Goal: Task Accomplishment & Management: Manage account settings

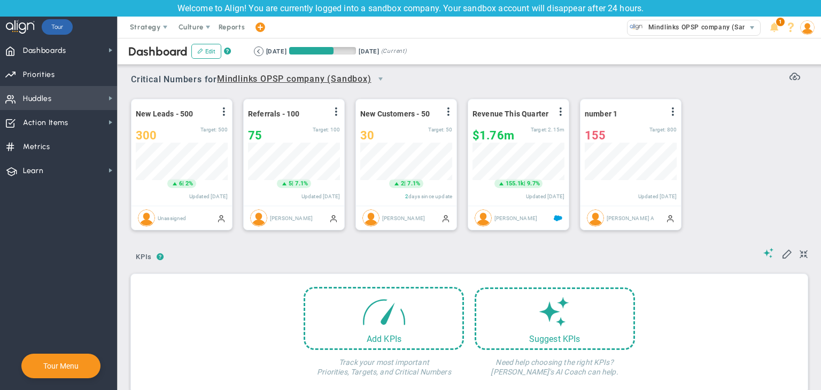
click at [81, 103] on span "Huddles Huddles" at bounding box center [58, 98] width 117 height 24
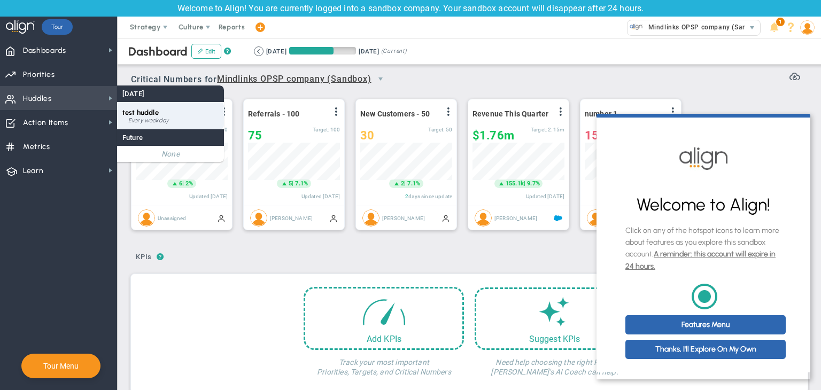
click at [150, 126] on div "test huddle Every weekday" at bounding box center [170, 115] width 107 height 27
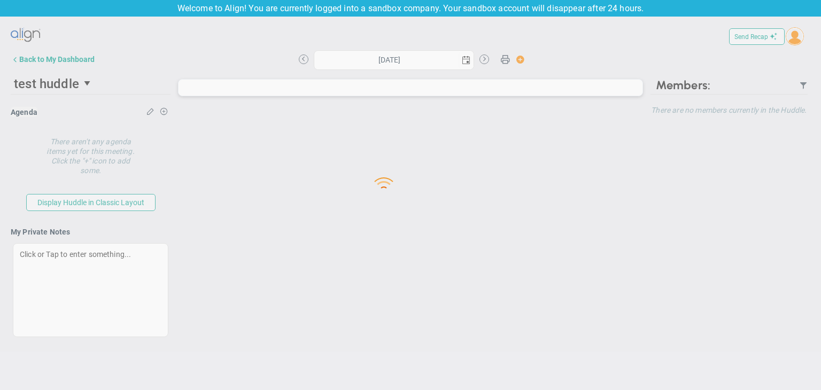
type input "Wednesday, October 1, 2025"
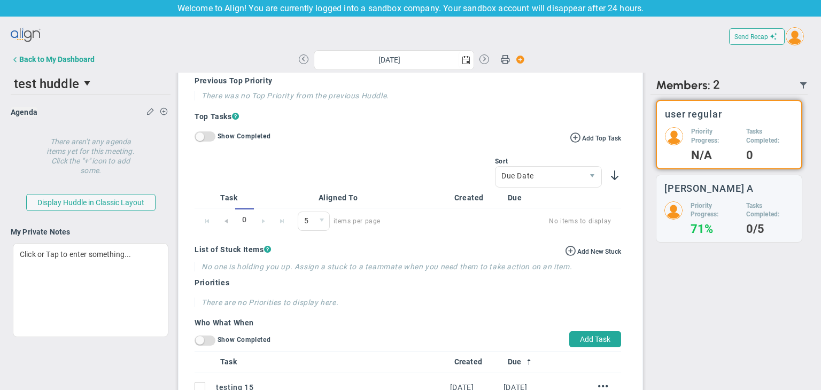
scroll to position [427, 0]
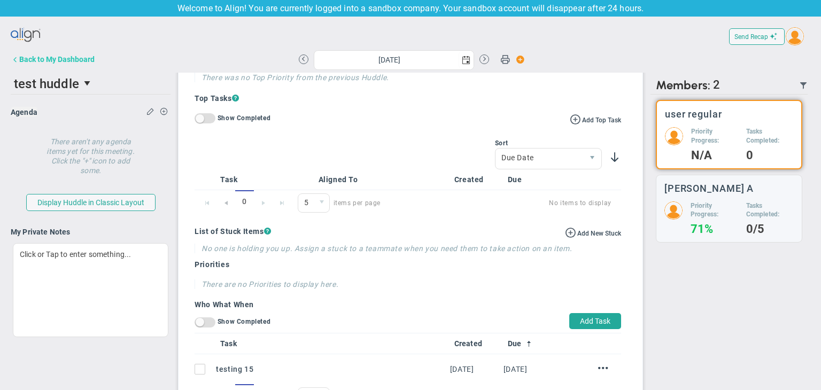
click at [37, 59] on div "Back to My Dashboard" at bounding box center [56, 59] width 75 height 9
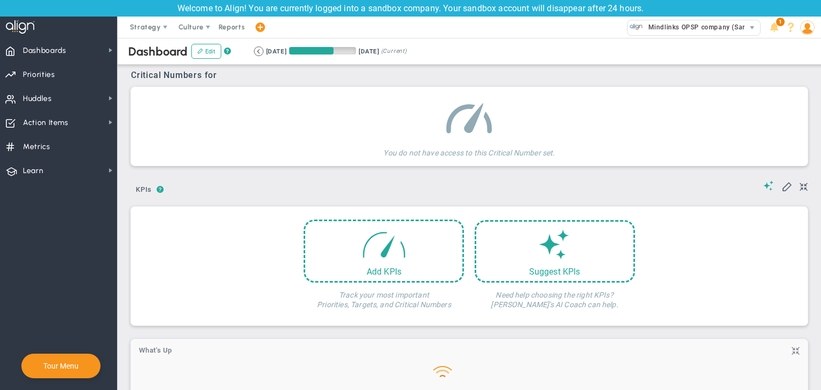
click at [810, 28] on img at bounding box center [807, 27] width 14 height 14
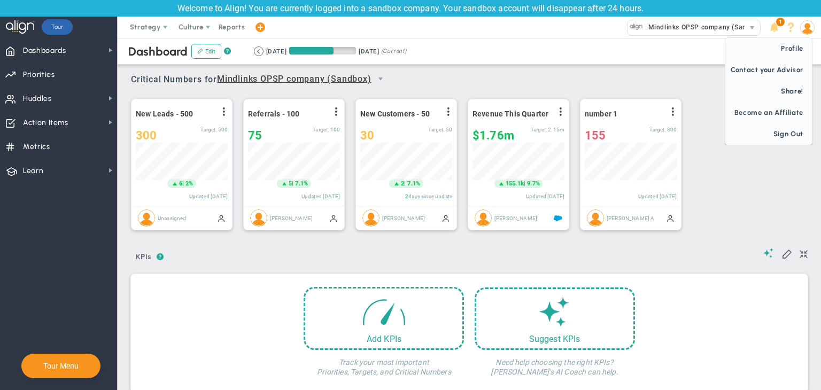
scroll to position [37, 92]
click at [795, 136] on span "Sign Out" at bounding box center [768, 133] width 87 height 21
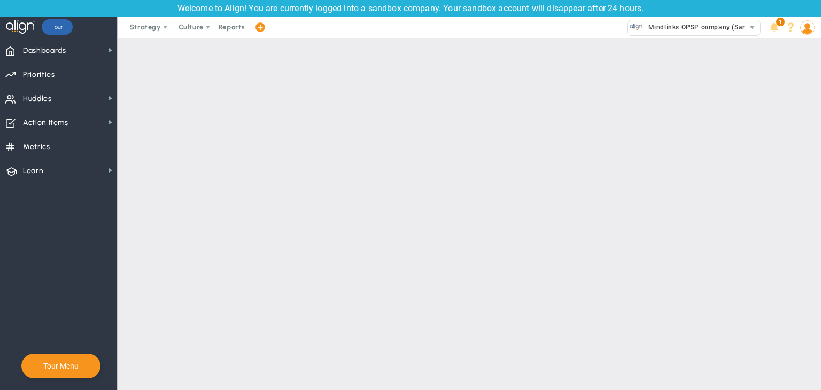
scroll to position [0, 0]
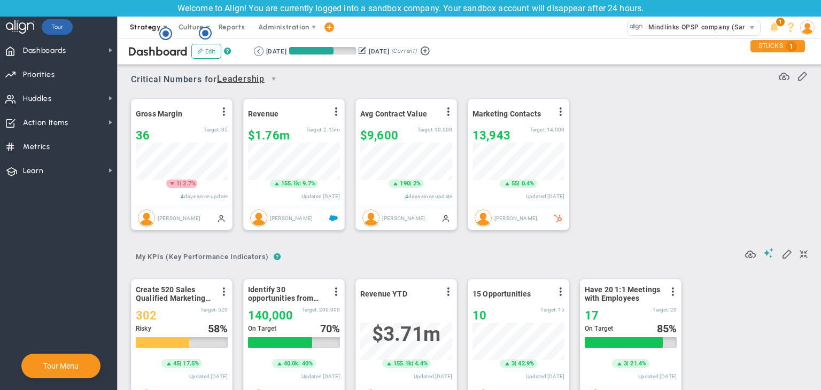
click at [134, 25] on span "Strategy" at bounding box center [145, 27] width 31 height 8
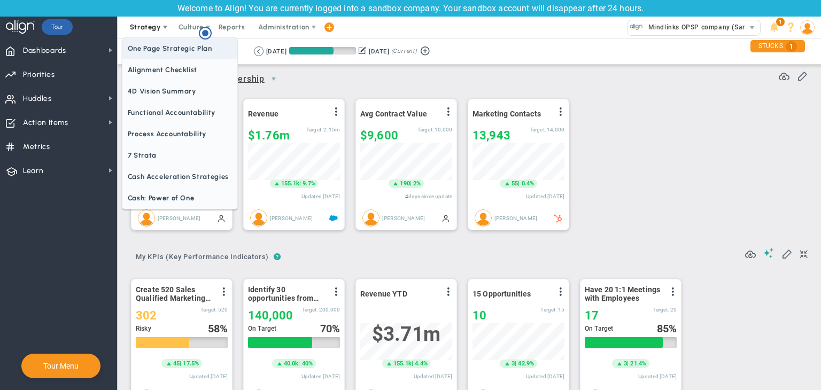
click at [184, 46] on span "One Page Strategic Plan" at bounding box center [179, 48] width 115 height 21
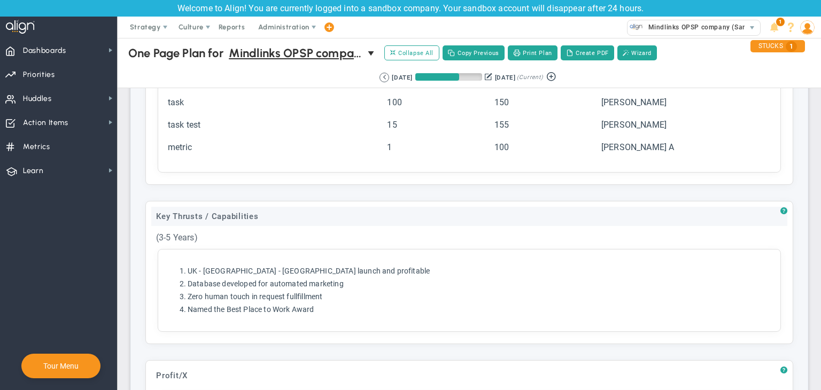
scroll to position [641, 0]
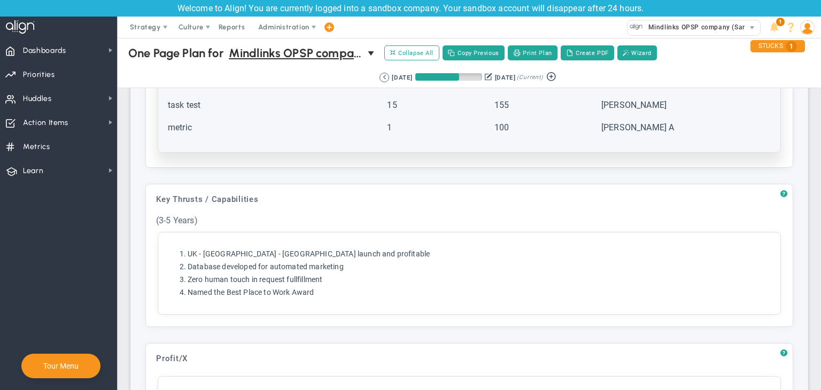
click at [258, 131] on td "metric" at bounding box center [276, 132] width 218 height 21
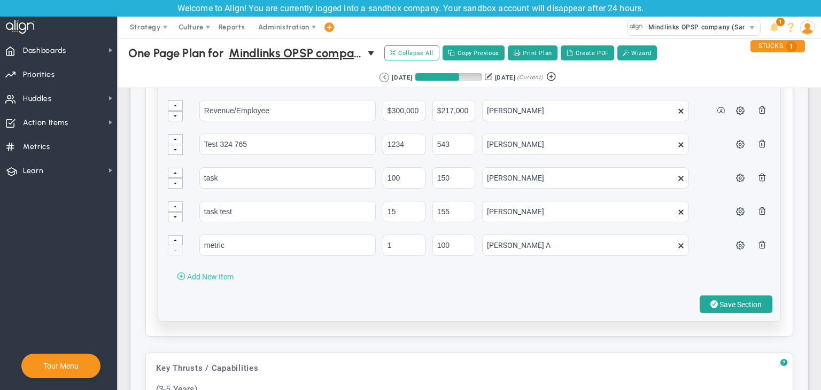
click at [217, 272] on span "Add New Item" at bounding box center [210, 276] width 46 height 9
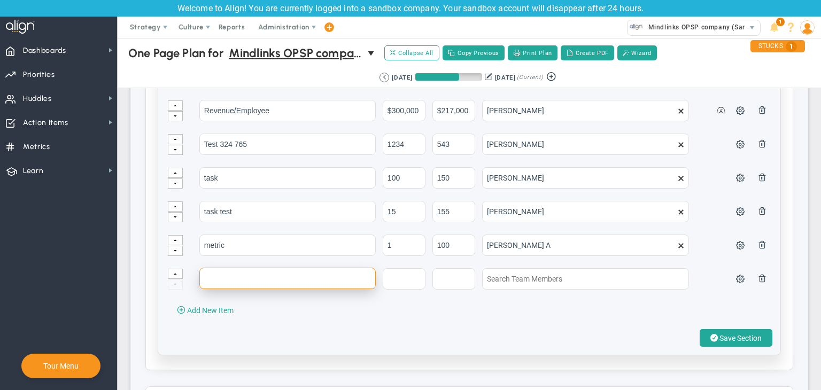
click at [225, 269] on input "text" at bounding box center [287, 278] width 176 height 21
type input "Y"
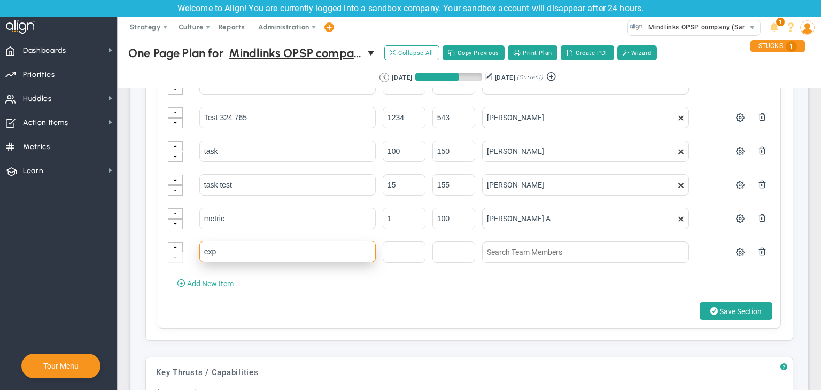
scroll to position [695, 0]
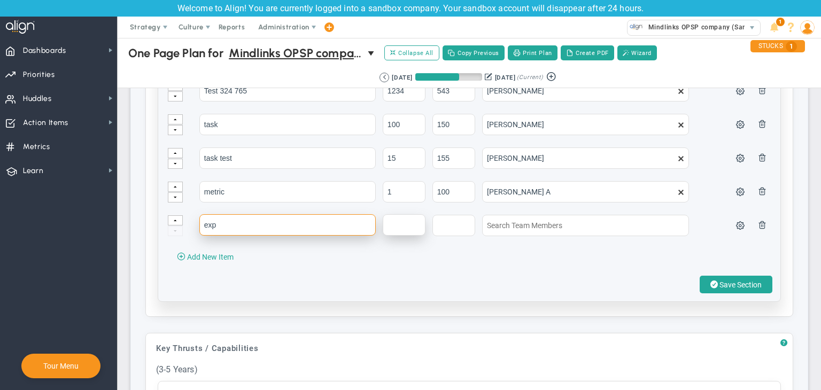
type input "exp"
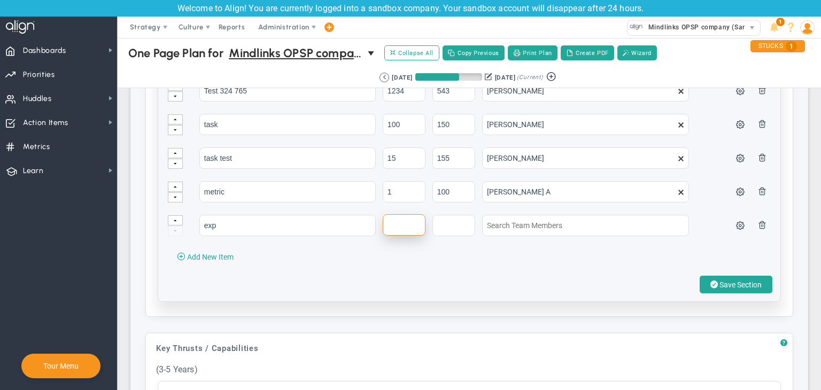
click at [388, 219] on input "text" at bounding box center [404, 224] width 43 height 21
type input "1200"
click at [448, 224] on input "text" at bounding box center [453, 224] width 43 height 21
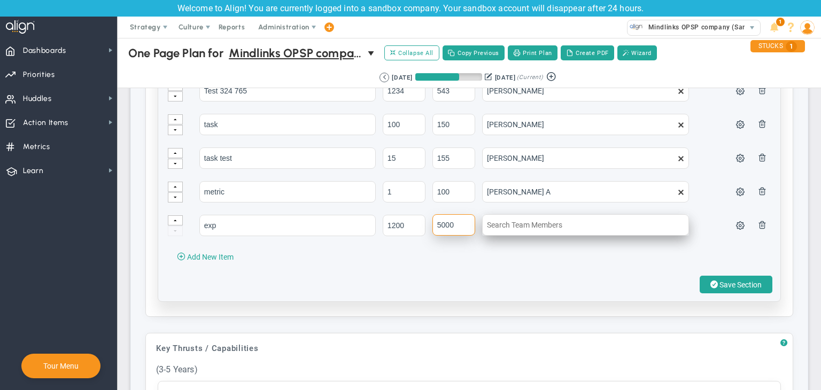
type input "5000"
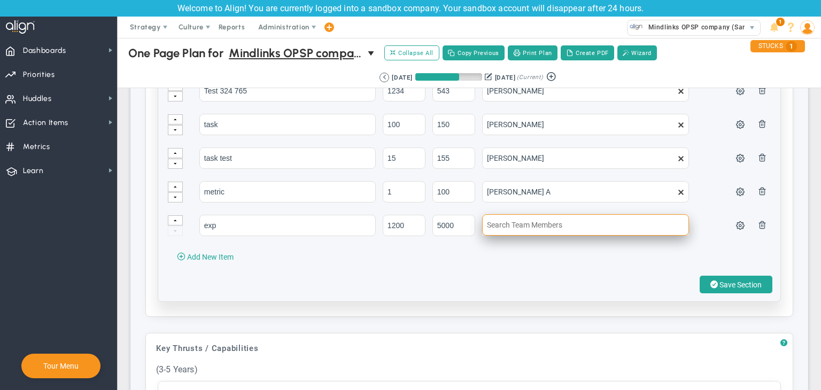
click at [498, 223] on input "text" at bounding box center [585, 224] width 207 height 21
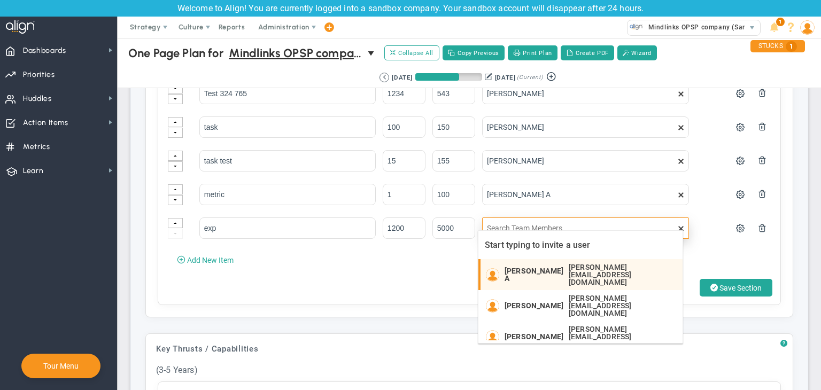
click at [518, 264] on div "Chandrika A chandrika@mindlinksinc.com" at bounding box center [590, 274] width 173 height 22
type input "[PERSON_NAME] A"
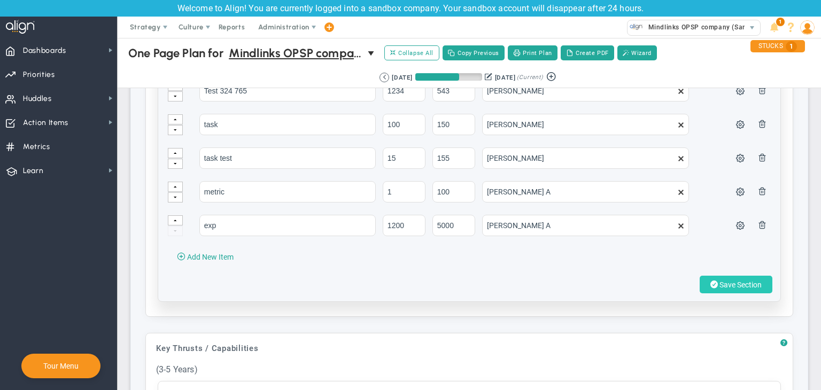
click at [720, 276] on button "Save Section" at bounding box center [735, 285] width 73 height 18
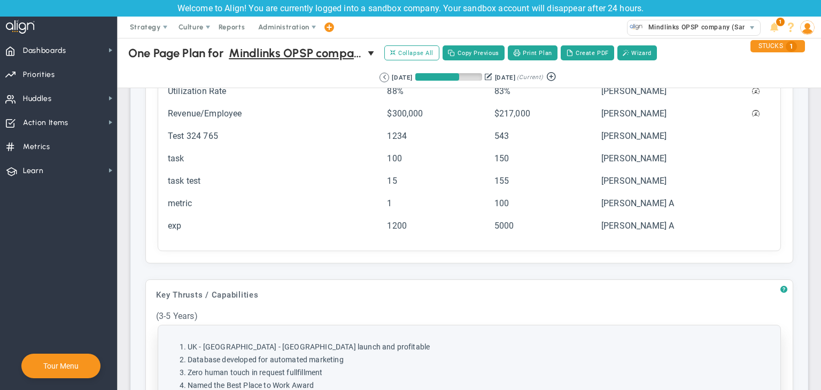
scroll to position [481, 0]
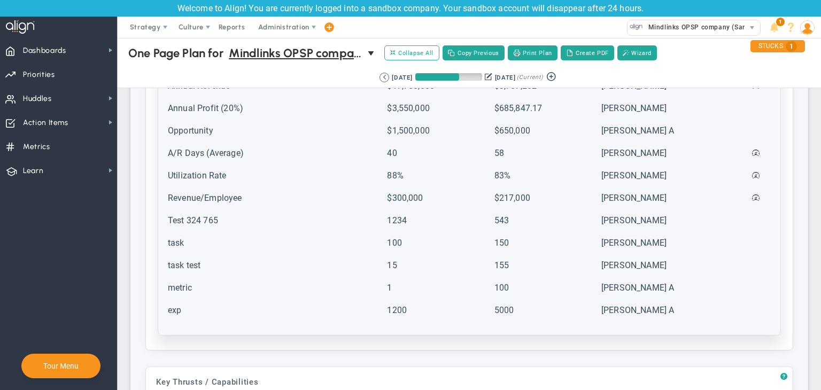
click at [498, 305] on td "5000" at bounding box center [547, 315] width 106 height 21
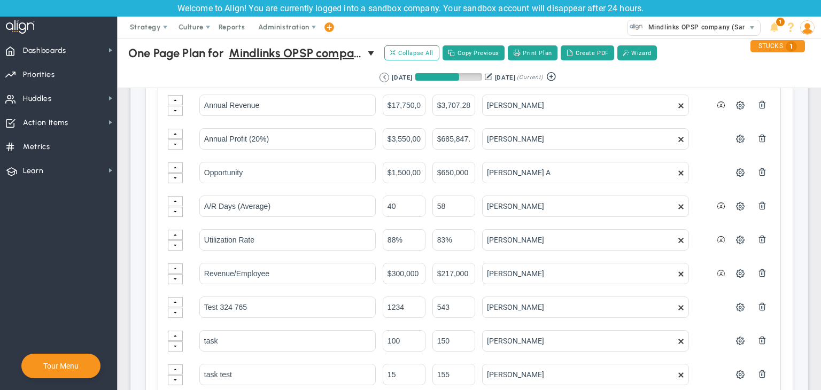
scroll to position [748, 0]
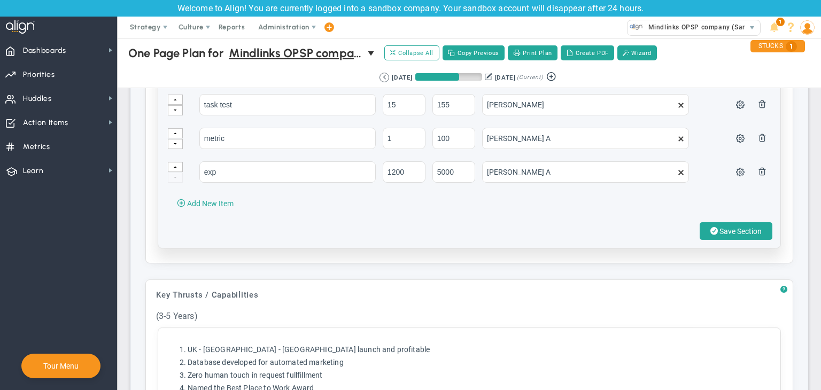
click at [457, 205] on div "Category Projected Actuals Owner Name 1" at bounding box center [469, 7] width 622 height 481
click at [455, 167] on input "5000" at bounding box center [453, 171] width 43 height 21
type input "5"
type input "1500"
click at [451, 209] on div "Category Projected Actuals Owner Name 1" at bounding box center [469, 7] width 622 height 481
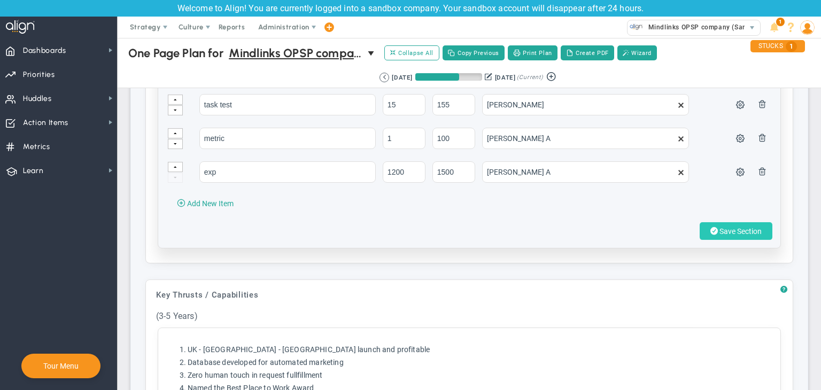
click at [712, 222] on button "Save Section" at bounding box center [735, 231] width 73 height 18
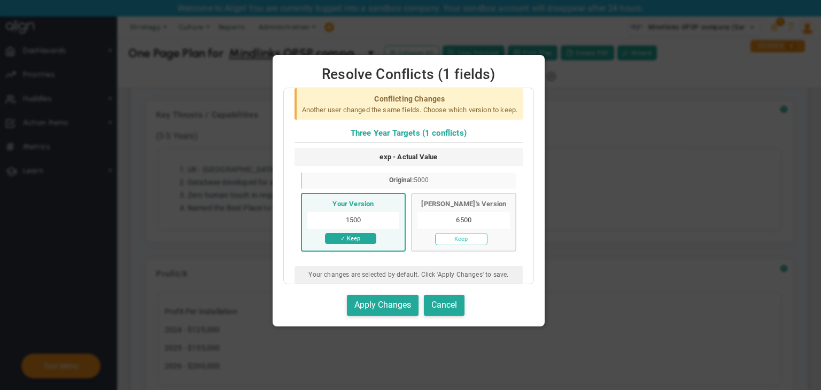
click at [474, 245] on button "Keep" at bounding box center [461, 239] width 52 height 12
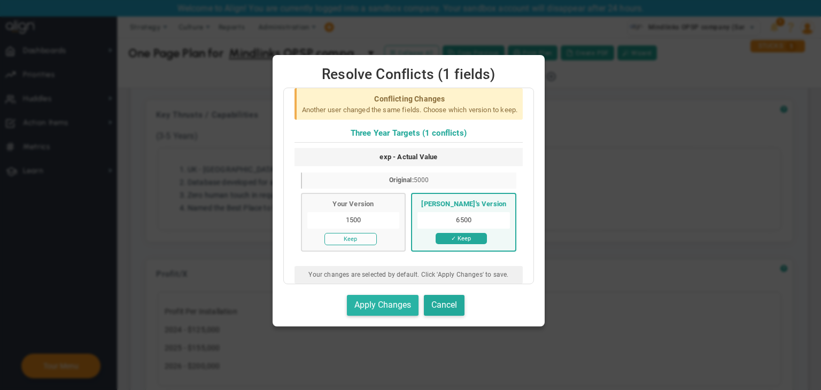
click at [394, 315] on button "Apply Changes" at bounding box center [383, 305] width 72 height 21
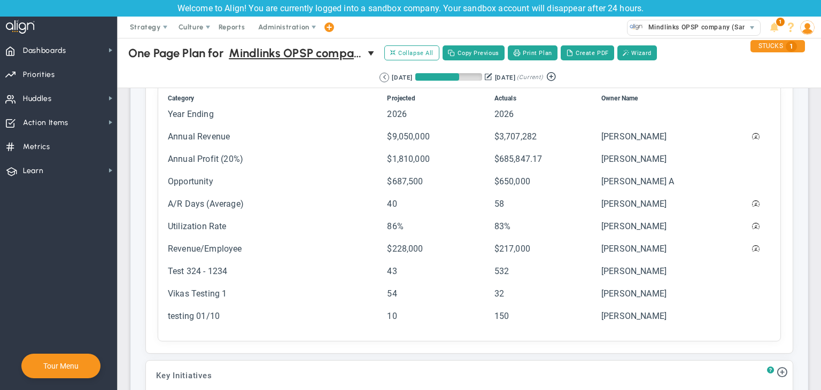
scroll to position [1336, 0]
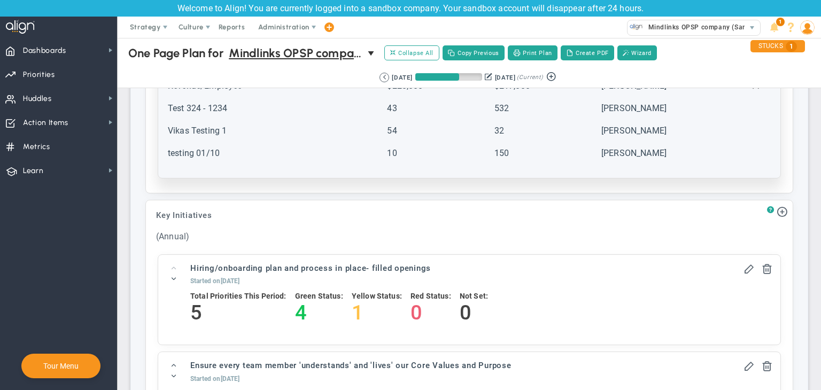
click at [269, 154] on td "testing 01/10" at bounding box center [276, 157] width 218 height 21
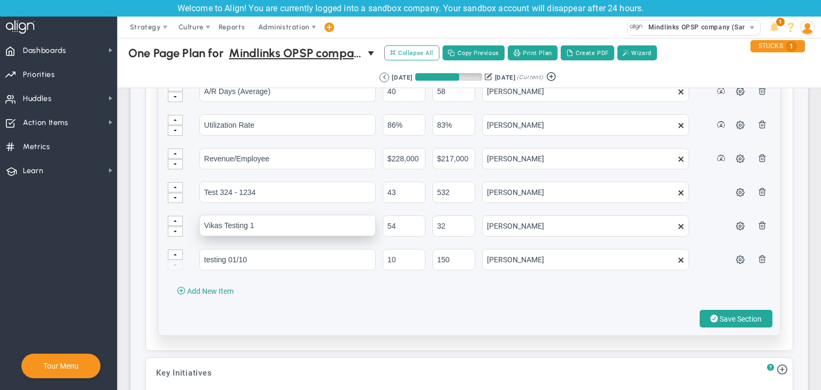
scroll to position [1389, 0]
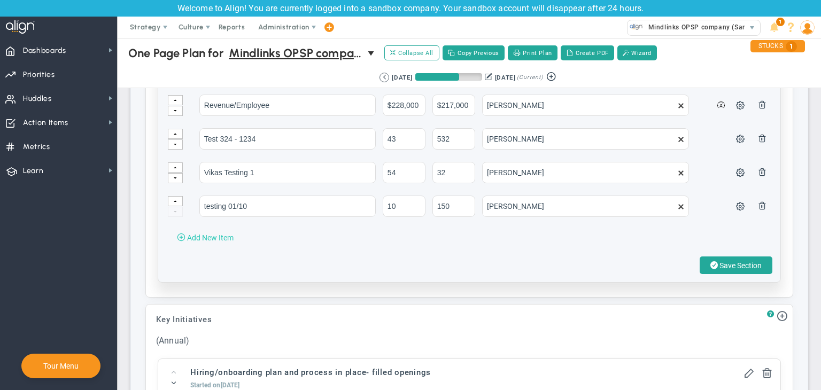
click at [220, 233] on span "Add New Item" at bounding box center [210, 237] width 46 height 9
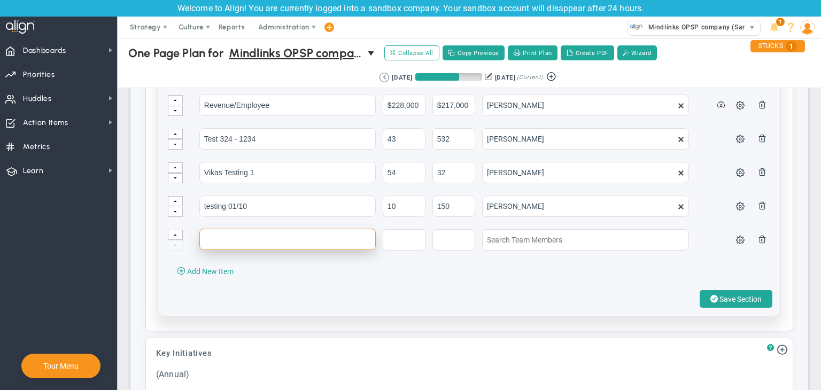
click at [238, 229] on input "text" at bounding box center [287, 239] width 176 height 21
click at [758, 235] on span at bounding box center [762, 239] width 9 height 9
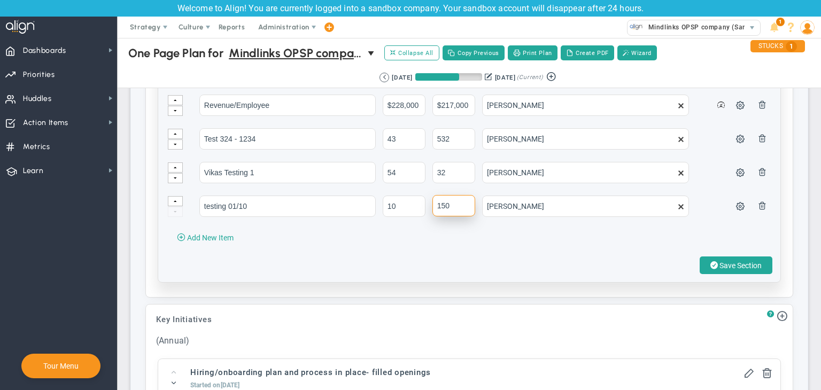
click at [446, 195] on input "150" at bounding box center [453, 205] width 43 height 21
type input "1500"
click at [710, 260] on span at bounding box center [713, 265] width 7 height 10
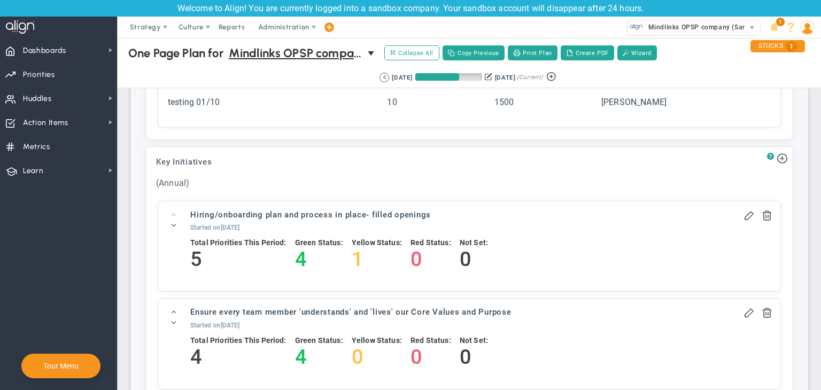
scroll to position [1282, 0]
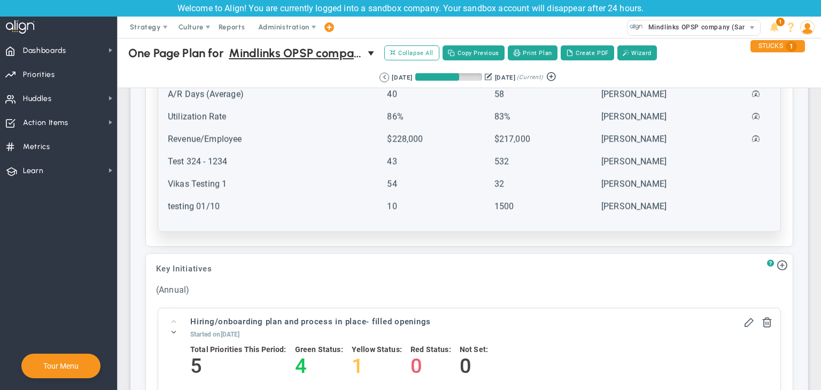
click at [513, 206] on td "1500" at bounding box center [547, 211] width 106 height 21
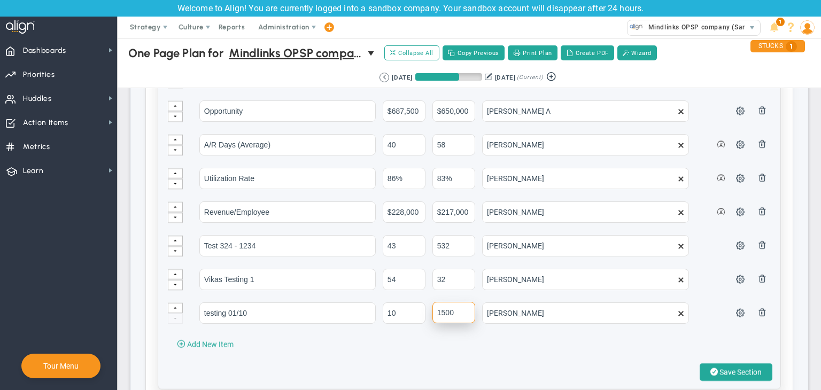
click at [461, 309] on input "1500" at bounding box center [453, 312] width 43 height 21
click at [464, 332] on div "Category Projected Actuals Owner Name" at bounding box center [469, 182] width 622 height 414
click at [449, 305] on input "15" at bounding box center [453, 312] width 43 height 21
click at [465, 341] on div "Category Projected Actuals Owner Name" at bounding box center [469, 182] width 622 height 414
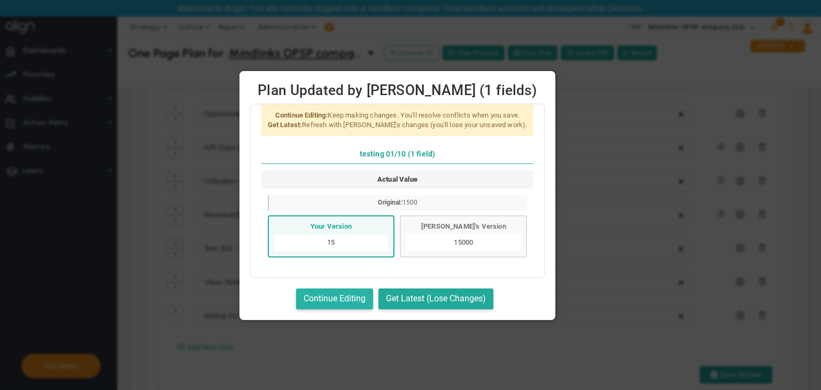
click at [373, 294] on button "Continue Editing" at bounding box center [334, 299] width 77 height 21
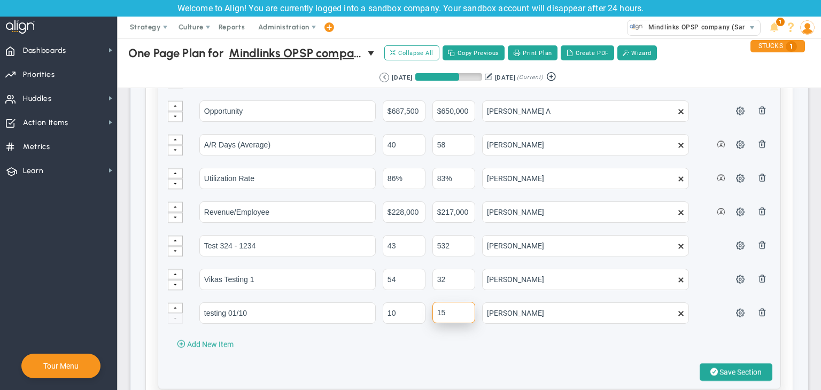
click at [464, 306] on input "15" at bounding box center [453, 312] width 43 height 21
type input "152"
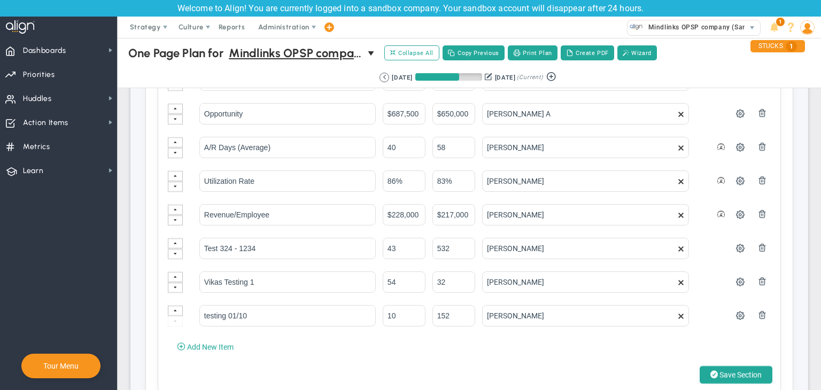
click at [720, 371] on span "Save Section" at bounding box center [740, 375] width 42 height 9
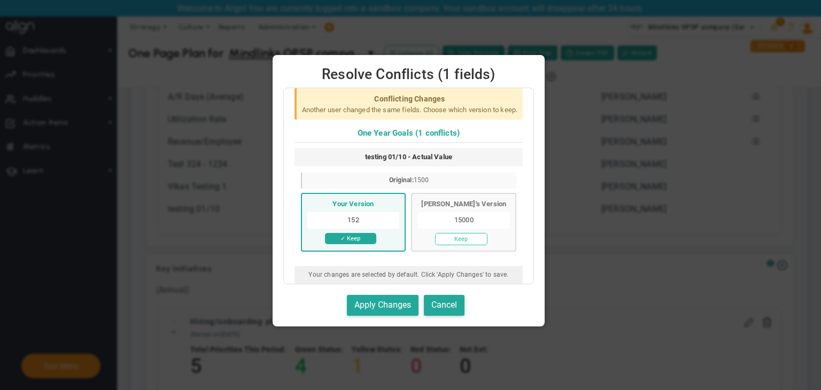
click at [473, 245] on button "Keep" at bounding box center [461, 239] width 52 height 12
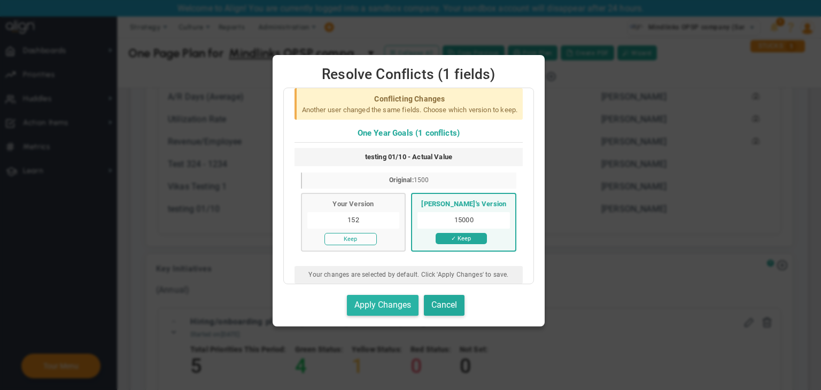
click at [406, 312] on button "Apply Changes" at bounding box center [383, 305] width 72 height 21
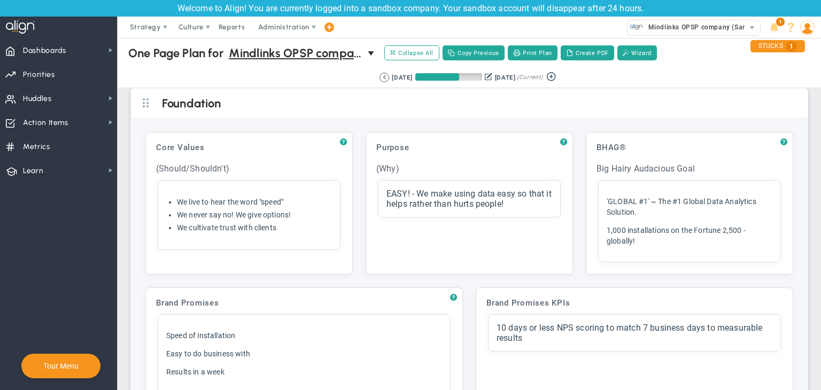
scroll to position [0, 0]
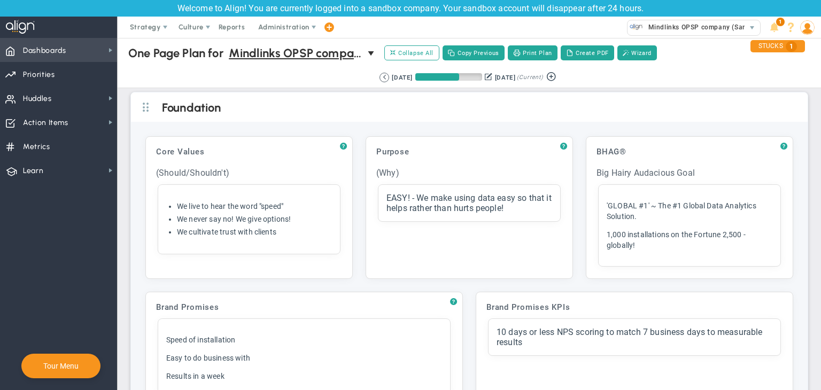
click at [61, 52] on span "Dashboards" at bounding box center [44, 51] width 43 height 22
click at [144, 25] on span "Strategy" at bounding box center [145, 27] width 31 height 8
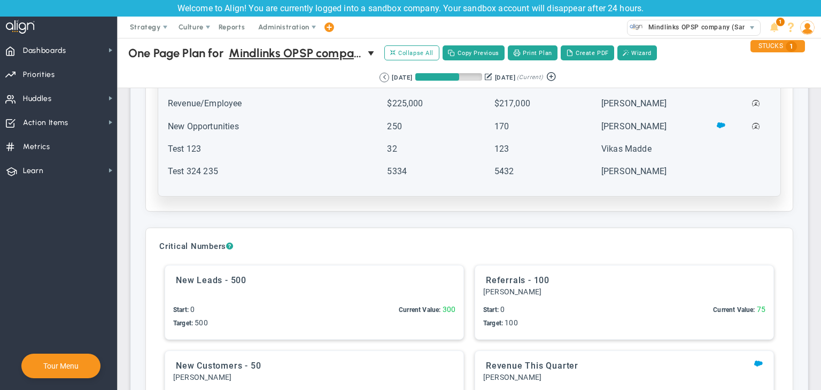
scroll to position [2458, 0]
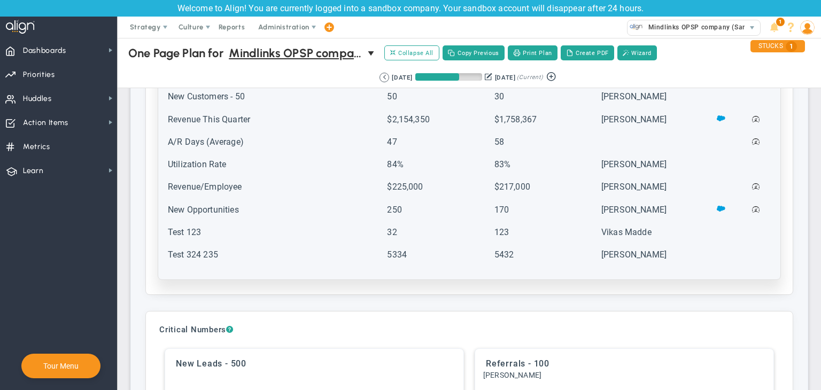
click at [253, 240] on td "Test 123" at bounding box center [276, 237] width 218 height 21
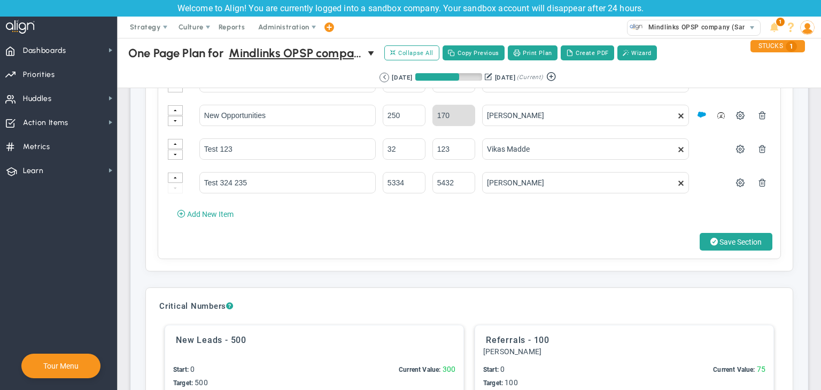
scroll to position [2671, 0]
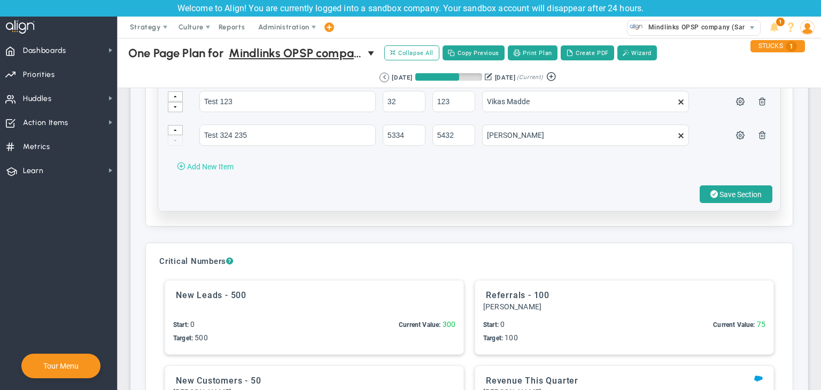
click at [233, 168] on button "Add New Item" at bounding box center [205, 166] width 78 height 17
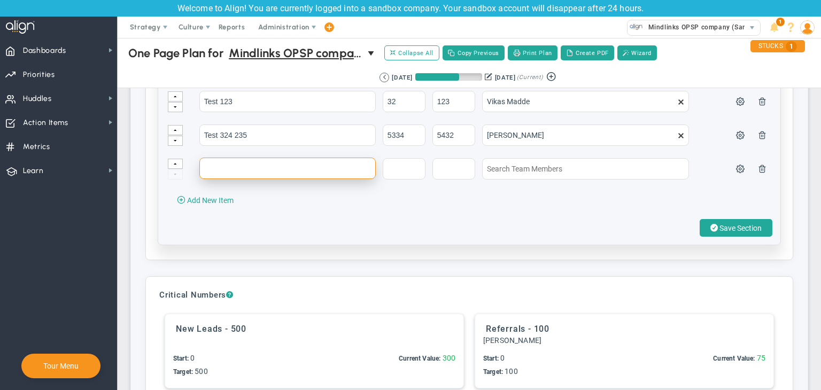
click at [233, 170] on input "text" at bounding box center [287, 168] width 176 height 21
type input "n"
type input "QTR 1"
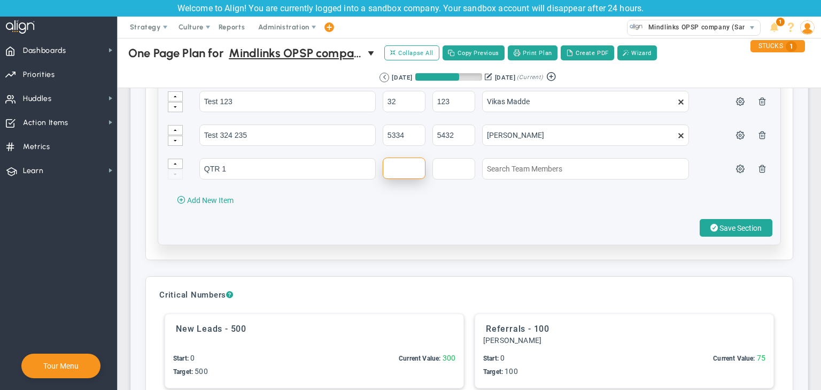
click at [398, 163] on input "text" at bounding box center [404, 168] width 43 height 21
type input "$123"
click at [457, 163] on input "text" at bounding box center [453, 168] width 43 height 21
type input "$1234"
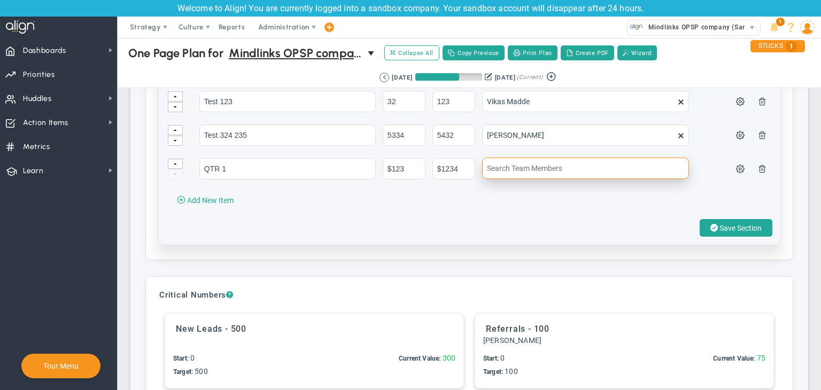
click at [533, 167] on input "text" at bounding box center [585, 168] width 207 height 21
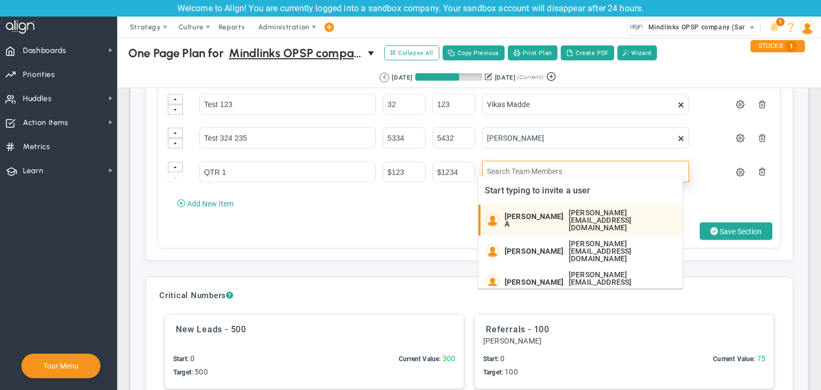
click at [530, 216] on span "[PERSON_NAME] A" at bounding box center [533, 220] width 59 height 15
type input "[PERSON_NAME] A"
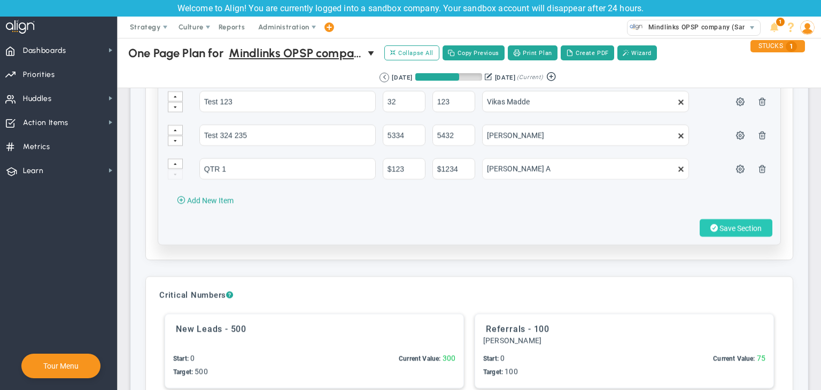
click at [719, 224] on span "Save Section" at bounding box center [740, 228] width 42 height 9
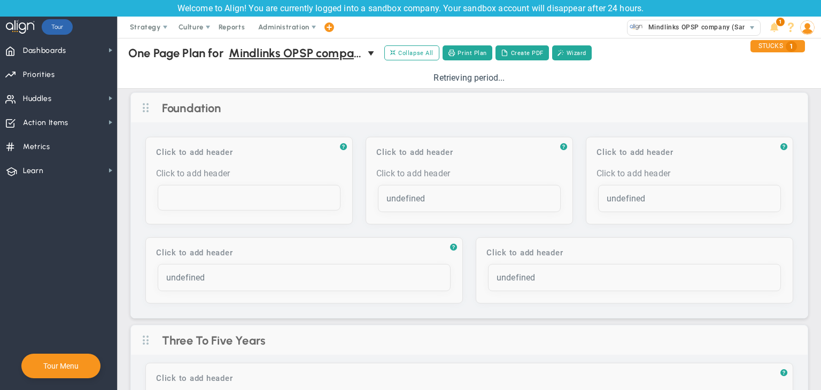
click at [672, 30] on span "Mindlinks OPSP company (Sandbox)" at bounding box center [704, 27] width 122 height 14
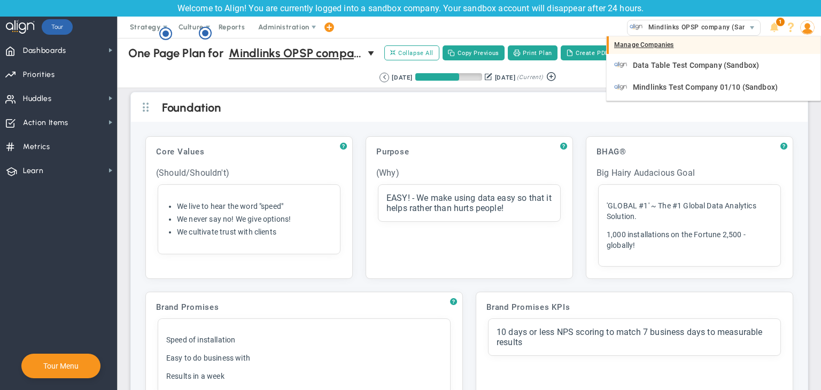
click at [644, 46] on div "Manage Companies" at bounding box center [713, 45] width 214 height 18
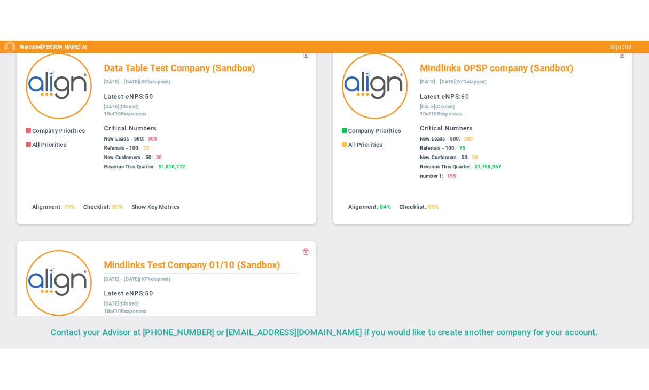
scroll to position [53, 0]
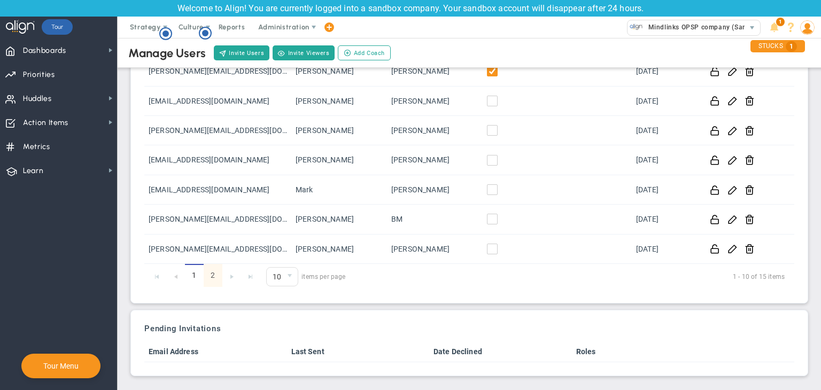
click at [216, 267] on link "2" at bounding box center [213, 275] width 19 height 23
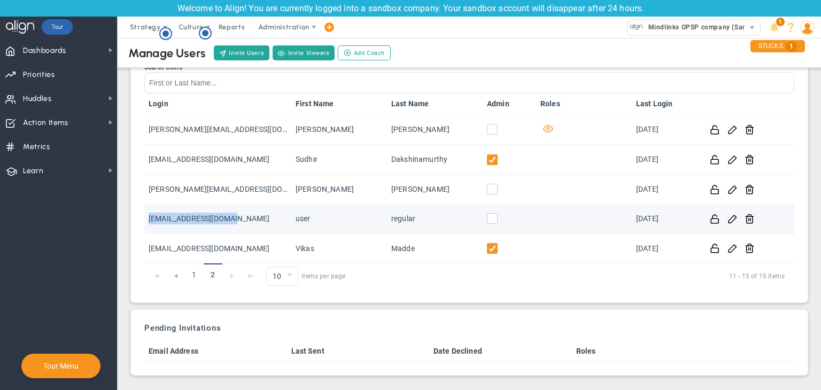
copy td "userregular@gmail.com"
drag, startPoint x: 241, startPoint y: 221, endPoint x: 147, endPoint y: 232, distance: 94.6
click at [147, 232] on td "userregular@gmail.com" at bounding box center [217, 218] width 147 height 29
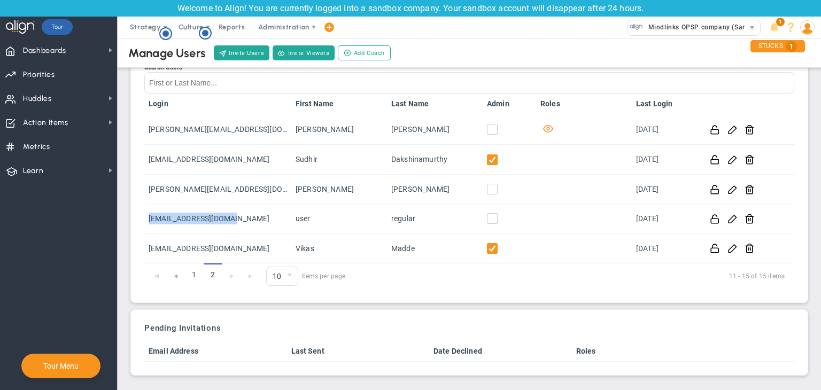
click at [806, 24] on img at bounding box center [807, 27] width 14 height 14
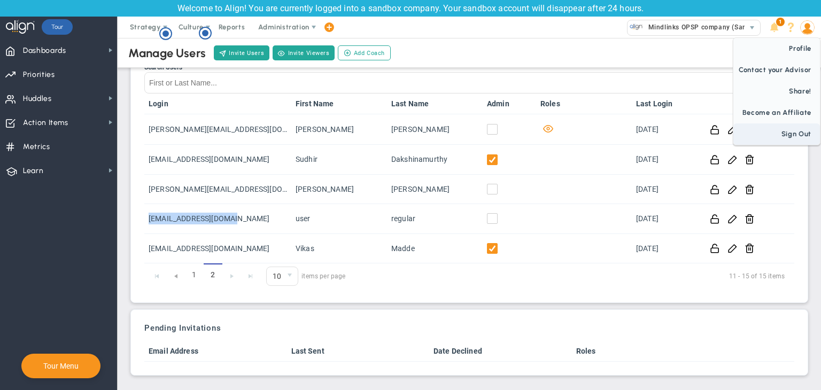
click at [804, 129] on span "Sign Out" at bounding box center [776, 133] width 87 height 21
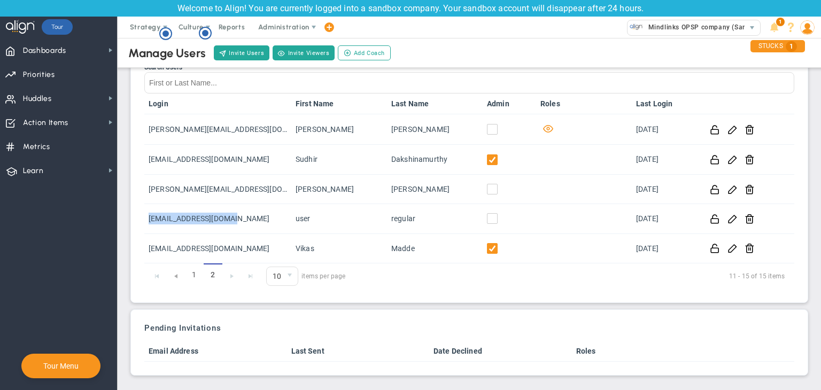
scroll to position [0, 0]
